Goal: Information Seeking & Learning: Learn about a topic

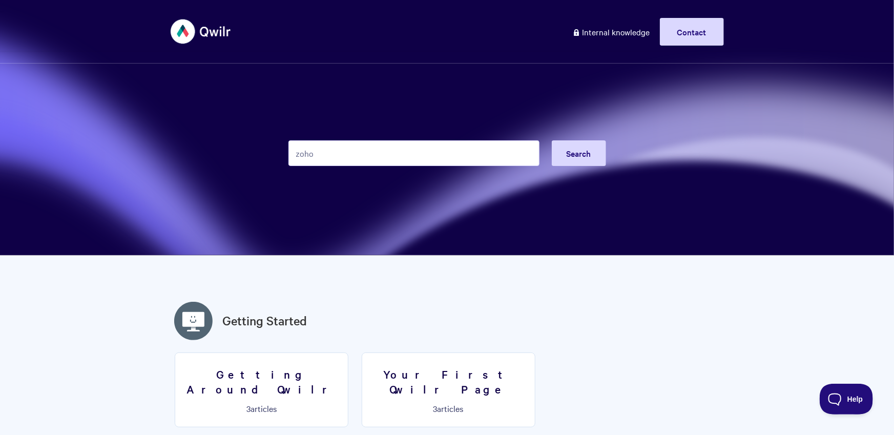
type input "zoho"
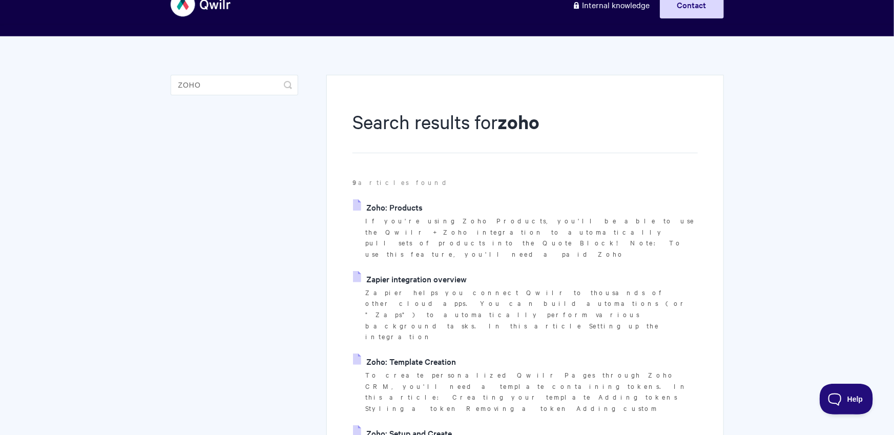
scroll to position [34, 0]
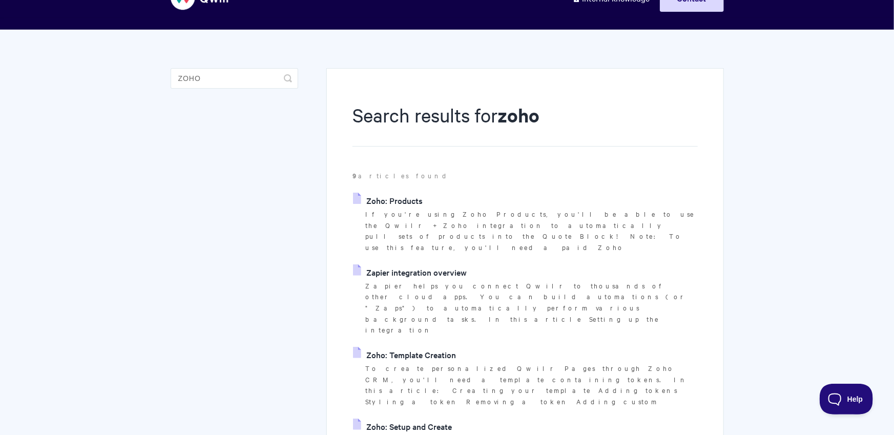
click at [409, 264] on link "Zapier integration overview" at bounding box center [410, 271] width 114 height 15
click at [426, 347] on link "Zoho: Template Creation" at bounding box center [404, 354] width 103 height 15
click at [450, 418] on link "Zoho: Setup and Create" at bounding box center [402, 425] width 99 height 15
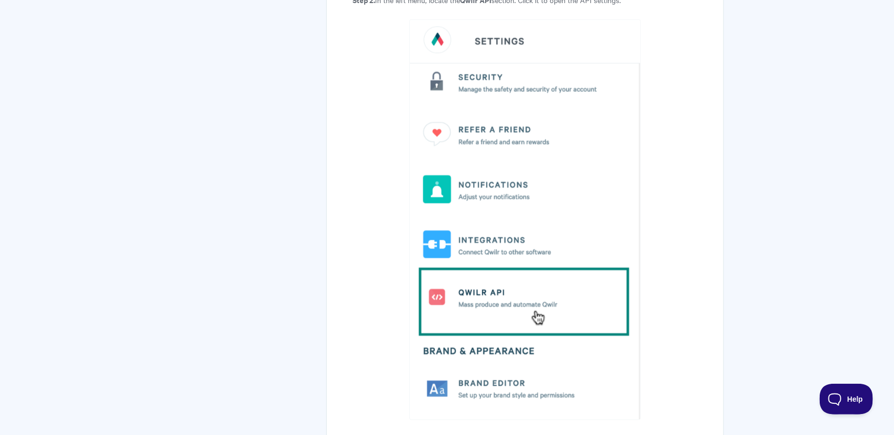
scroll to position [988, 0]
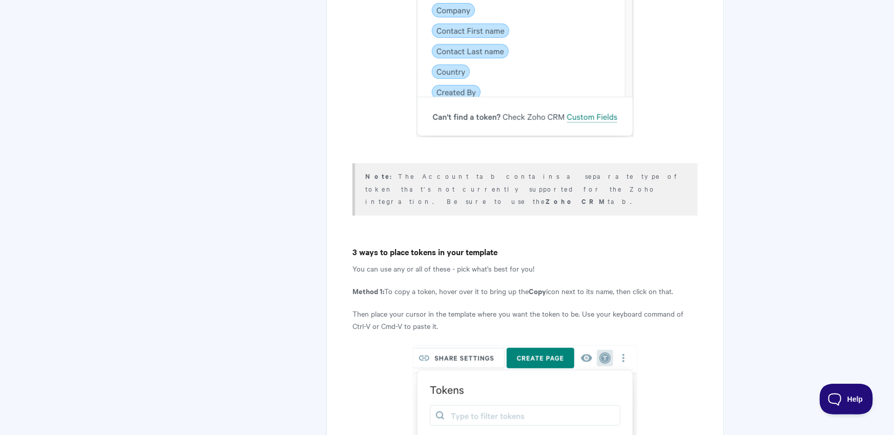
scroll to position [2258, 0]
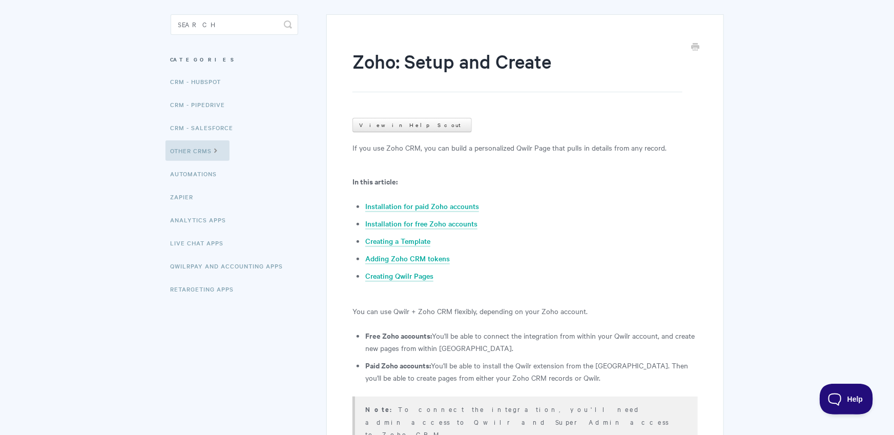
scroll to position [236, 0]
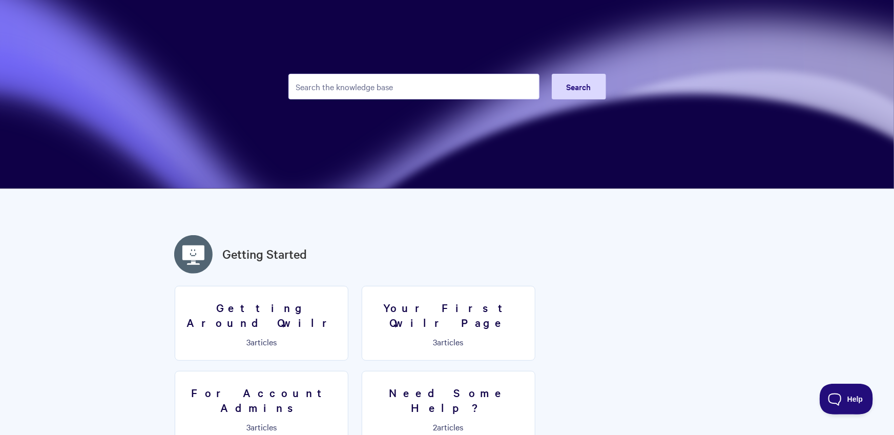
scroll to position [83, 0]
